Goal: Find specific page/section: Locate a particular part of the current website

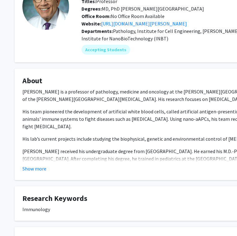
scroll to position [55, 6]
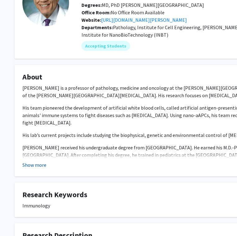
click at [40, 166] on button "Show more" at bounding box center [34, 164] width 24 height 7
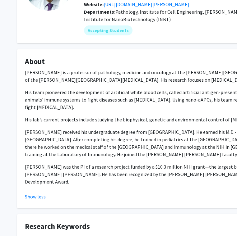
scroll to position [0, 3]
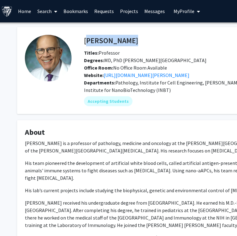
drag, startPoint x: 144, startPoint y: 40, endPoint x: 84, endPoint y: 39, distance: 59.4
click at [84, 39] on div "[PERSON_NAME] Bookmark Compose Request" at bounding box center [212, 41] width 267 height 12
copy h4 "[PERSON_NAME]"
click at [84, 39] on h4 "[PERSON_NAME]" at bounding box center [111, 40] width 54 height 11
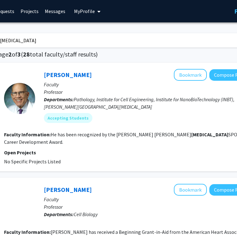
scroll to position [0, 96]
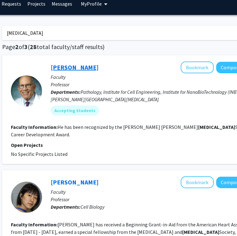
click at [88, 67] on link "[PERSON_NAME]" at bounding box center [75, 67] width 48 height 8
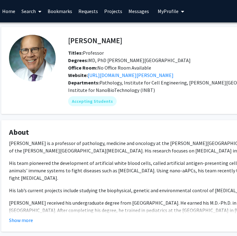
scroll to position [0, 20]
